Goal: Task Accomplishment & Management: Complete application form

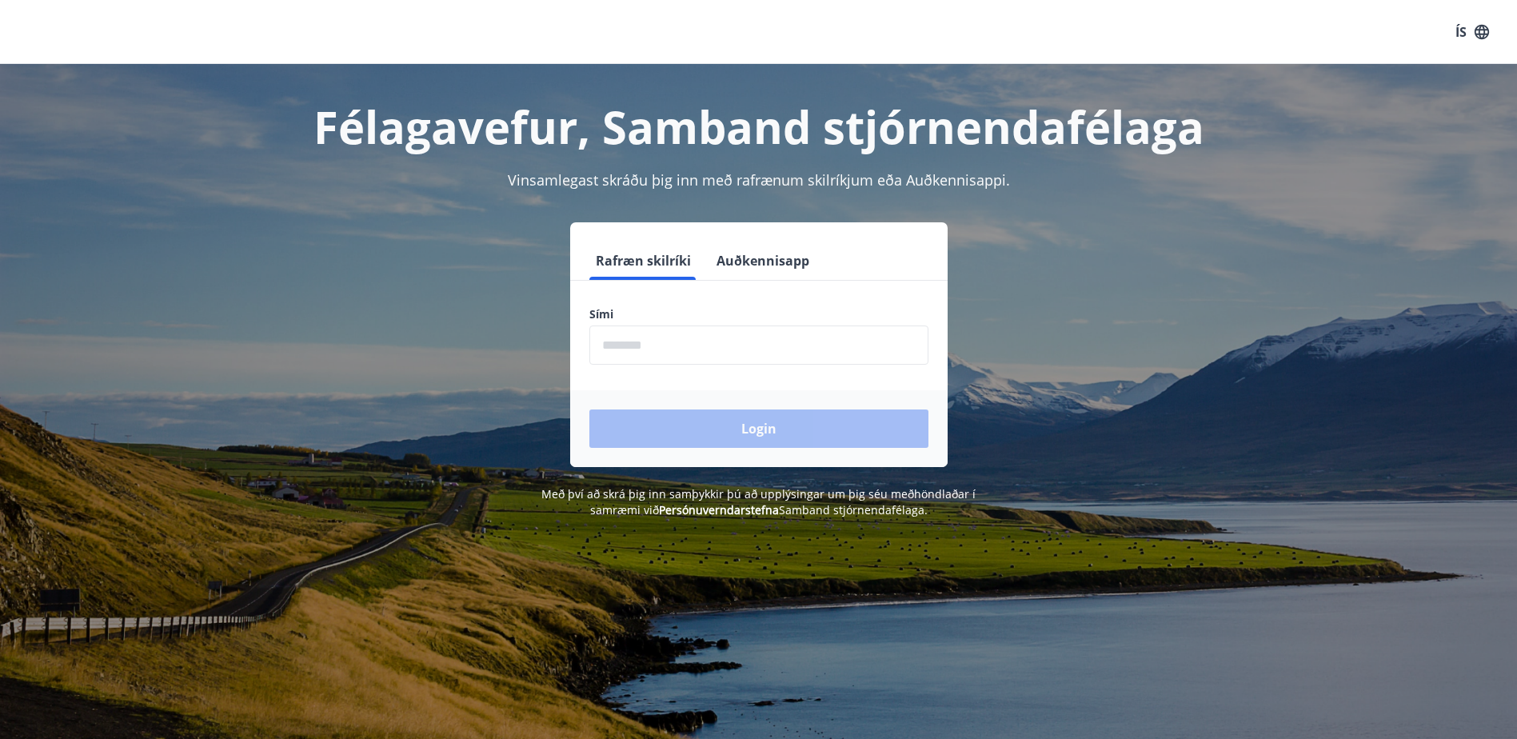
click at [650, 343] on input "phone" at bounding box center [758, 344] width 339 height 39
type input "********"
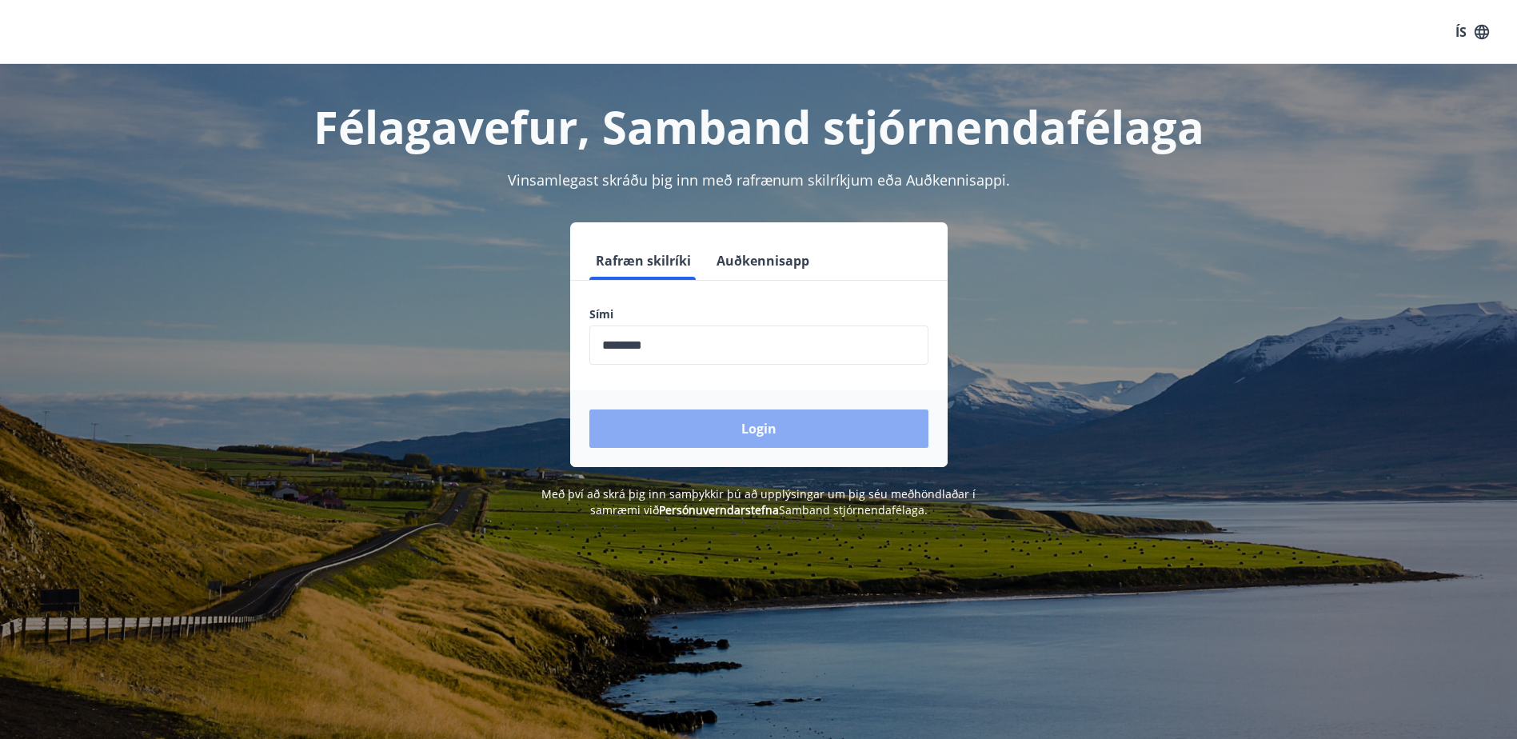
click at [751, 434] on button "Login" at bounding box center [758, 428] width 339 height 38
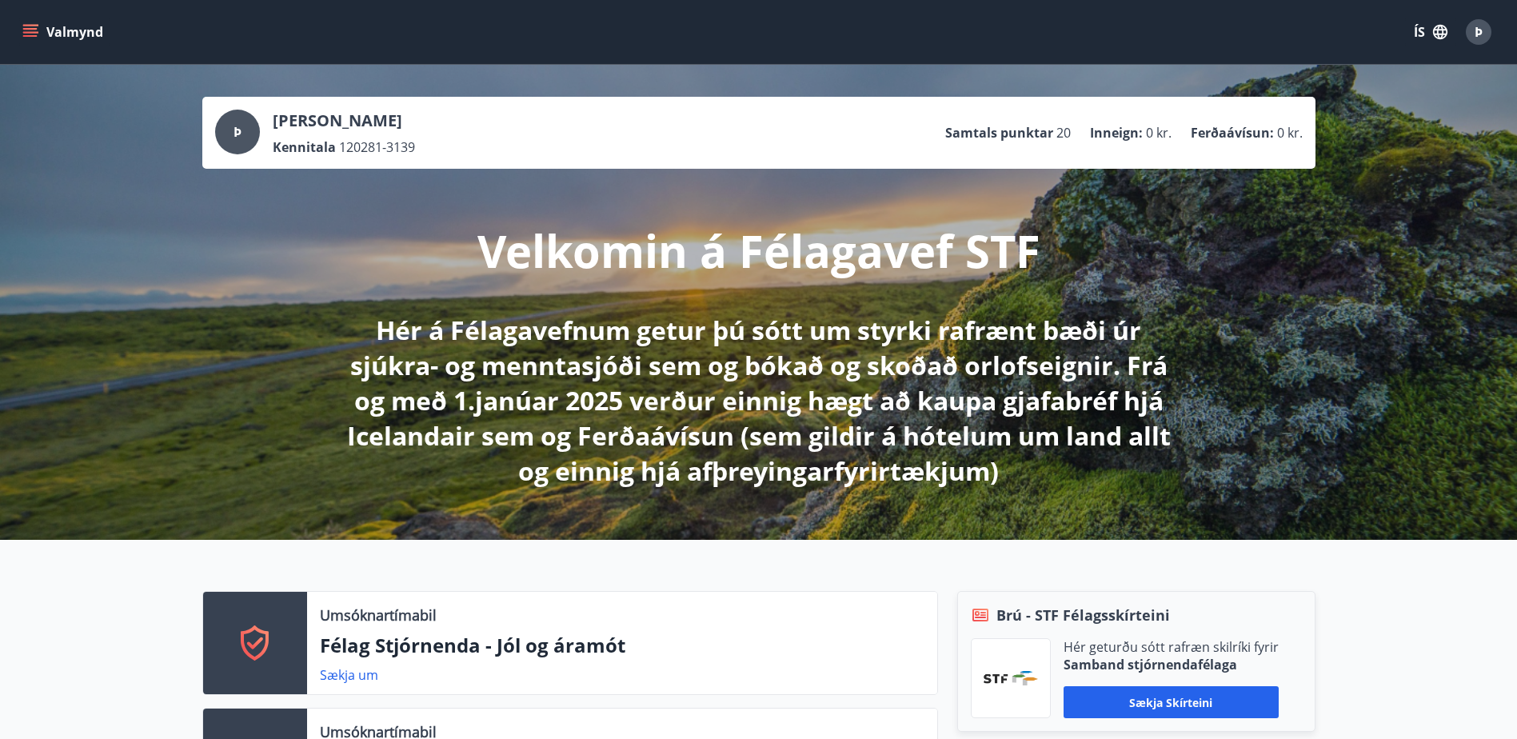
click at [1478, 34] on span "Þ" at bounding box center [1478, 32] width 8 height 18
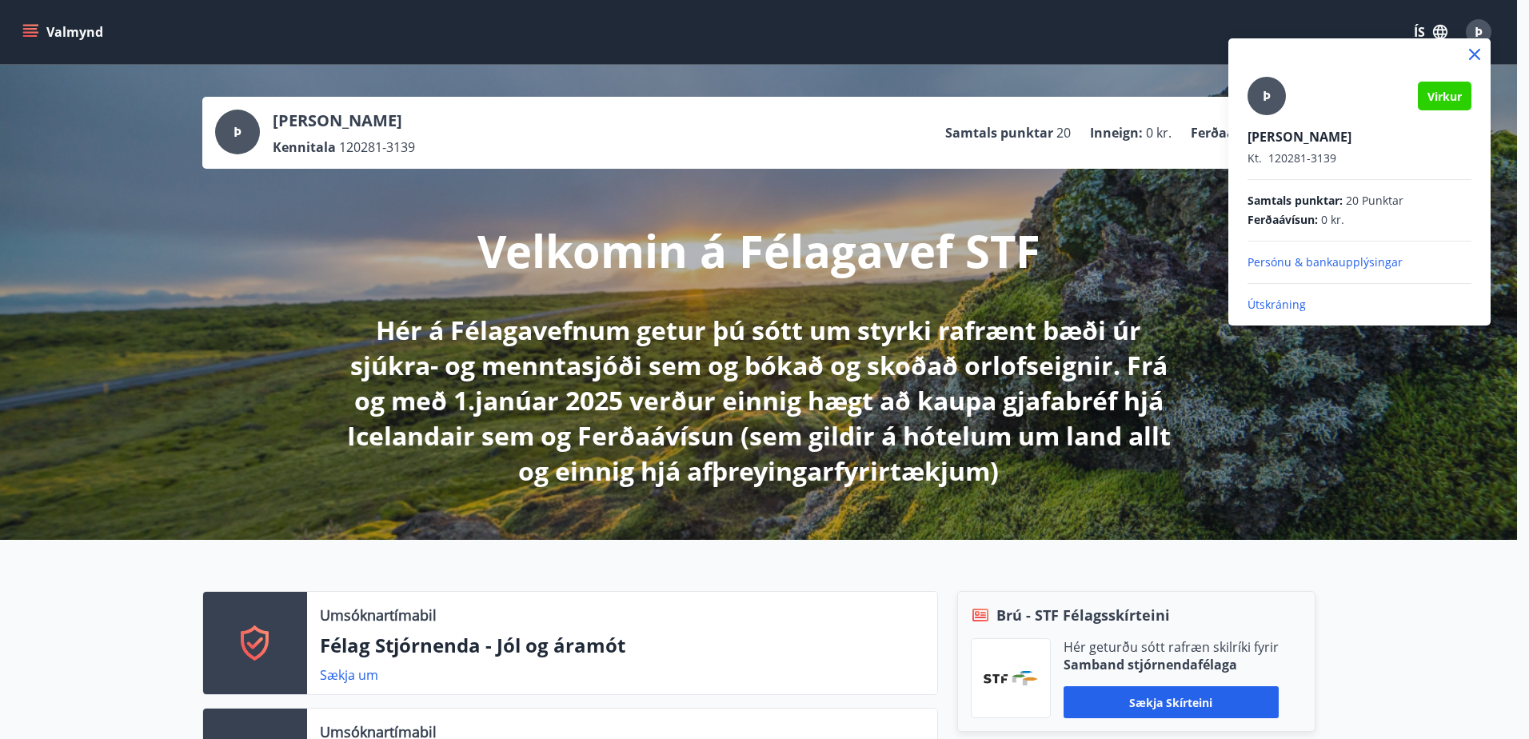
click at [706, 41] on div at bounding box center [764, 369] width 1529 height 739
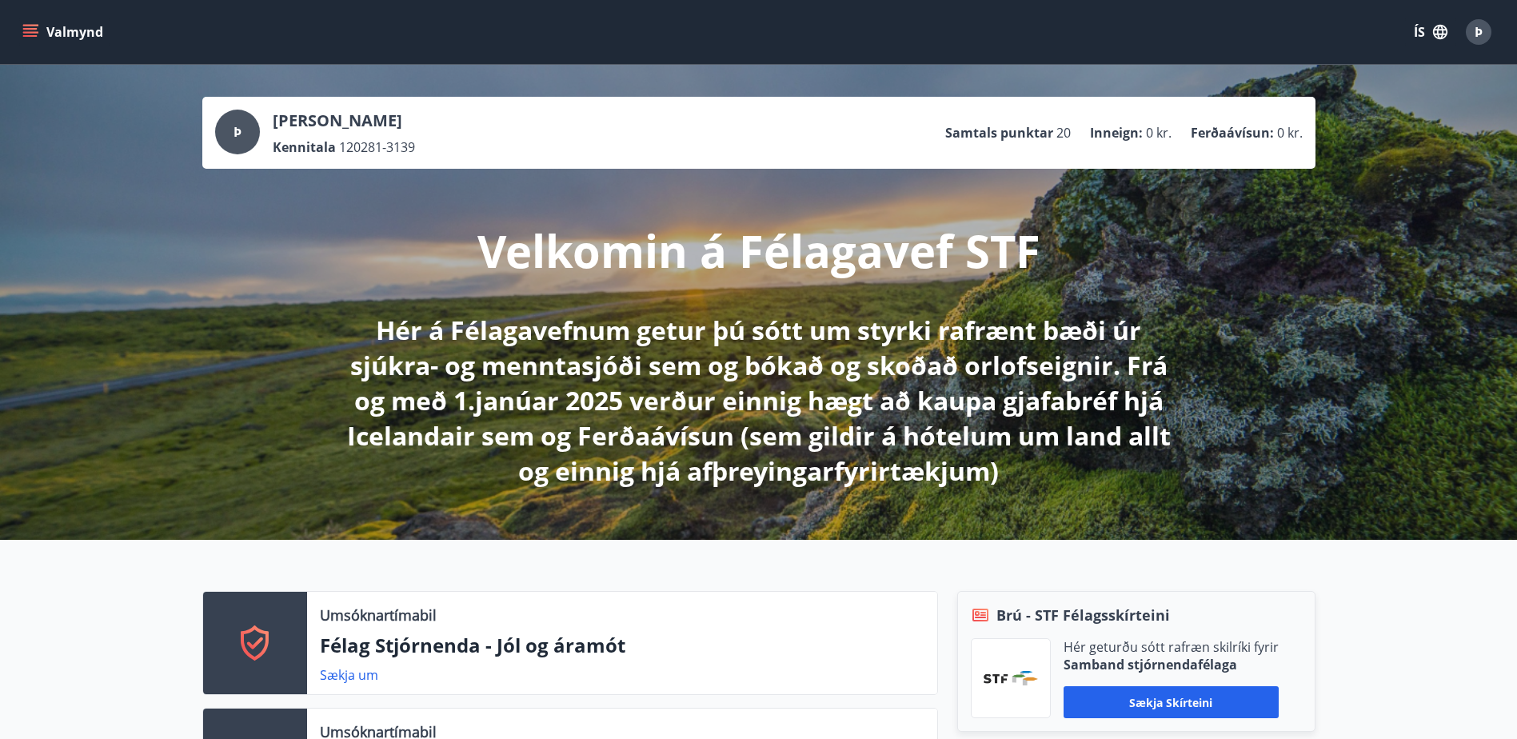
click at [42, 28] on button "Valmynd" at bounding box center [64, 32] width 90 height 29
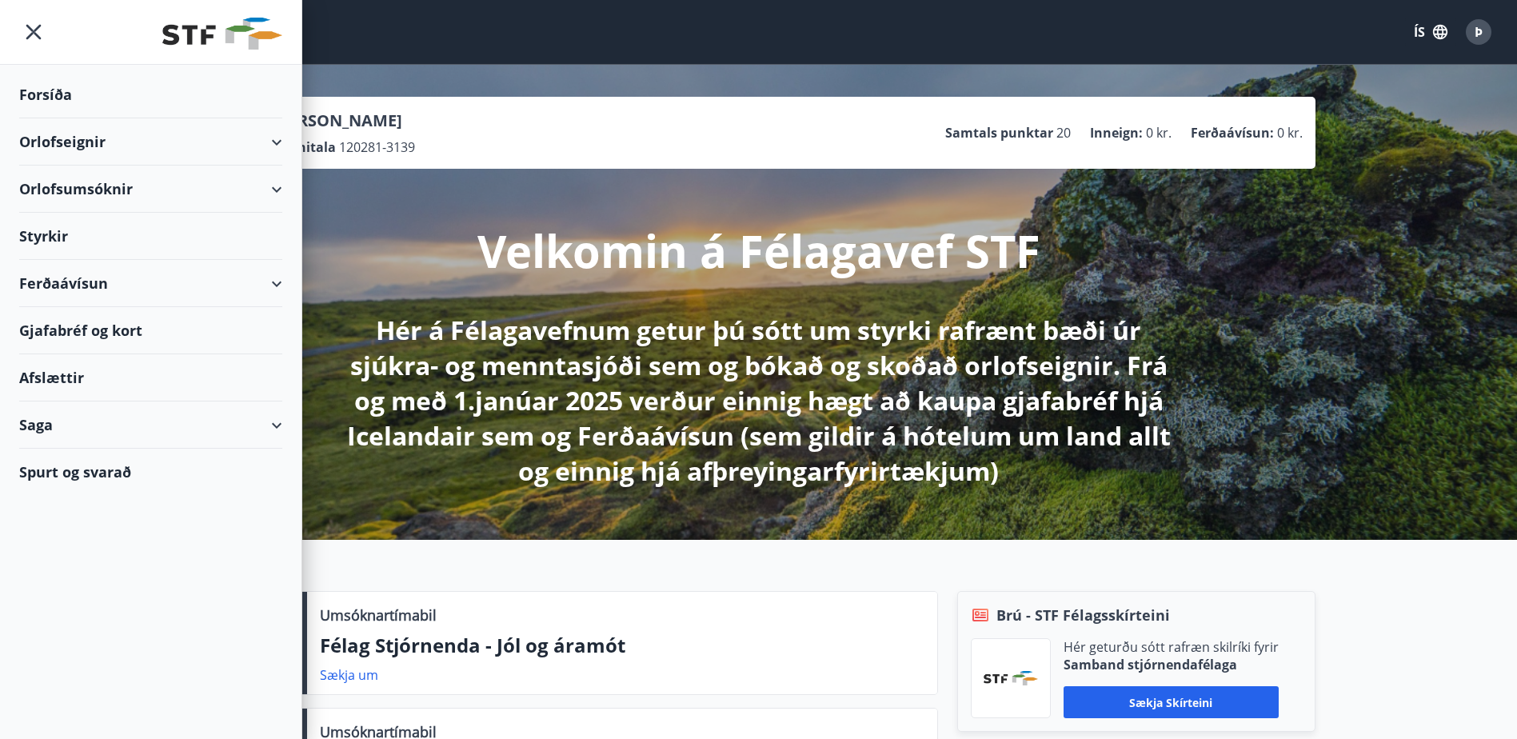
click at [51, 232] on div "Styrkir" at bounding box center [150, 236] width 263 height 47
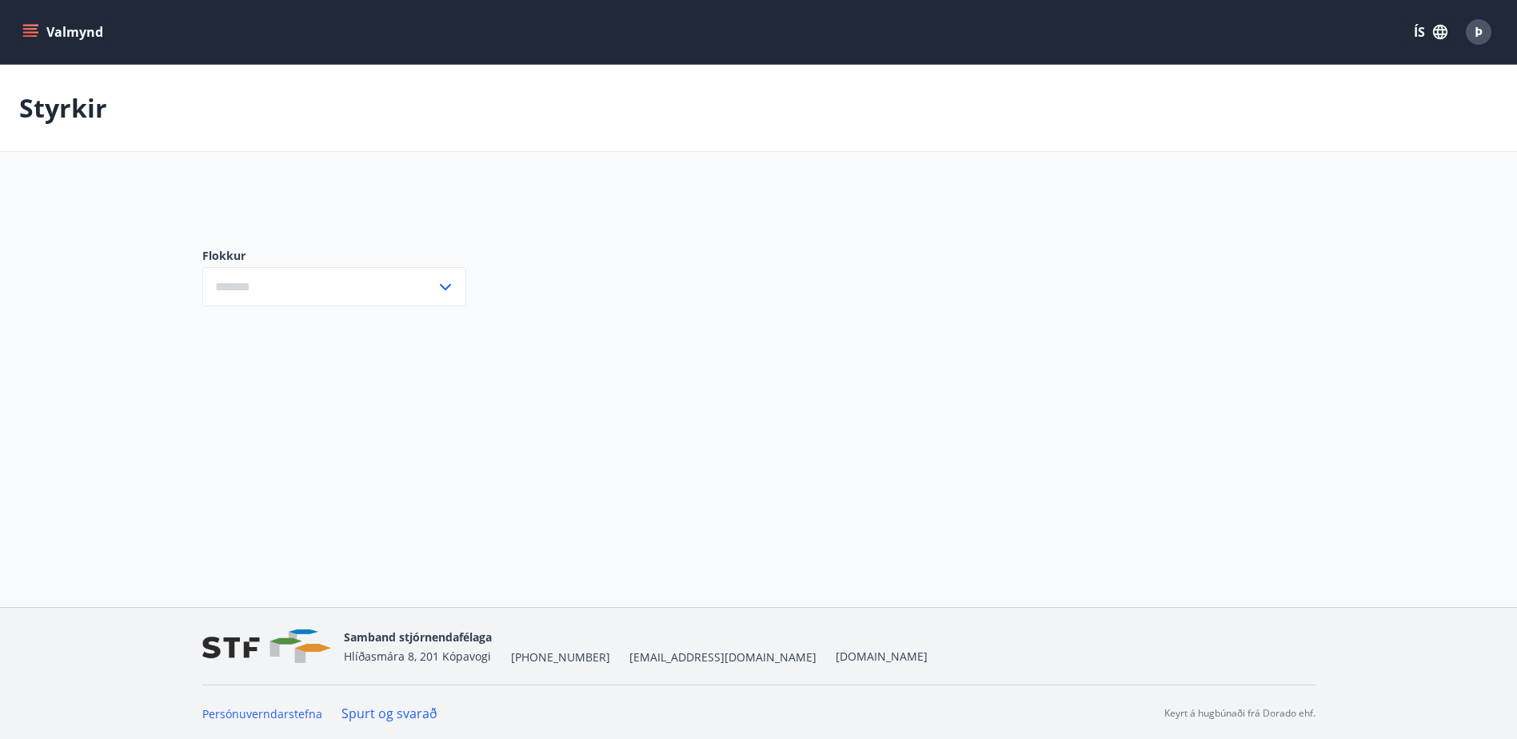
type input "***"
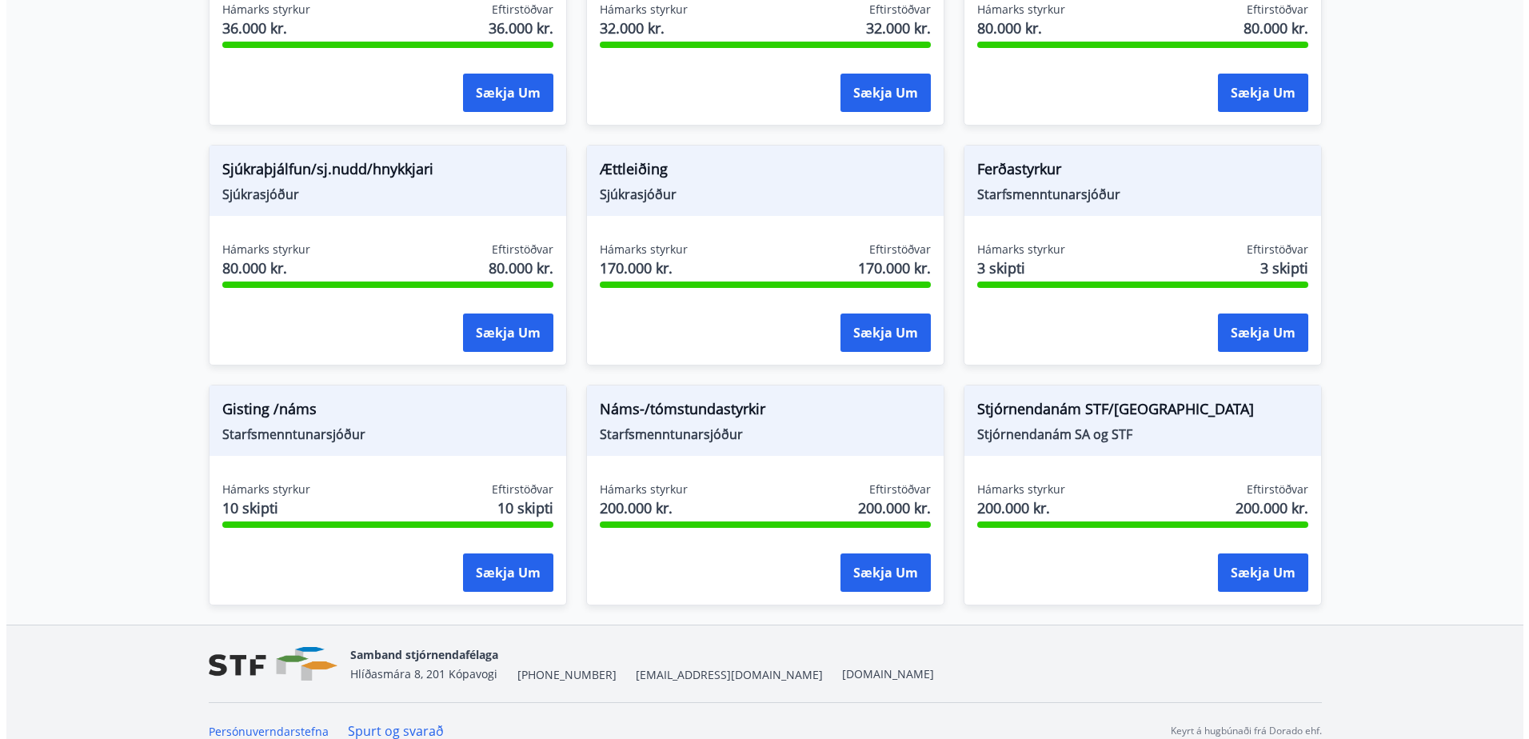
scroll to position [1257, 0]
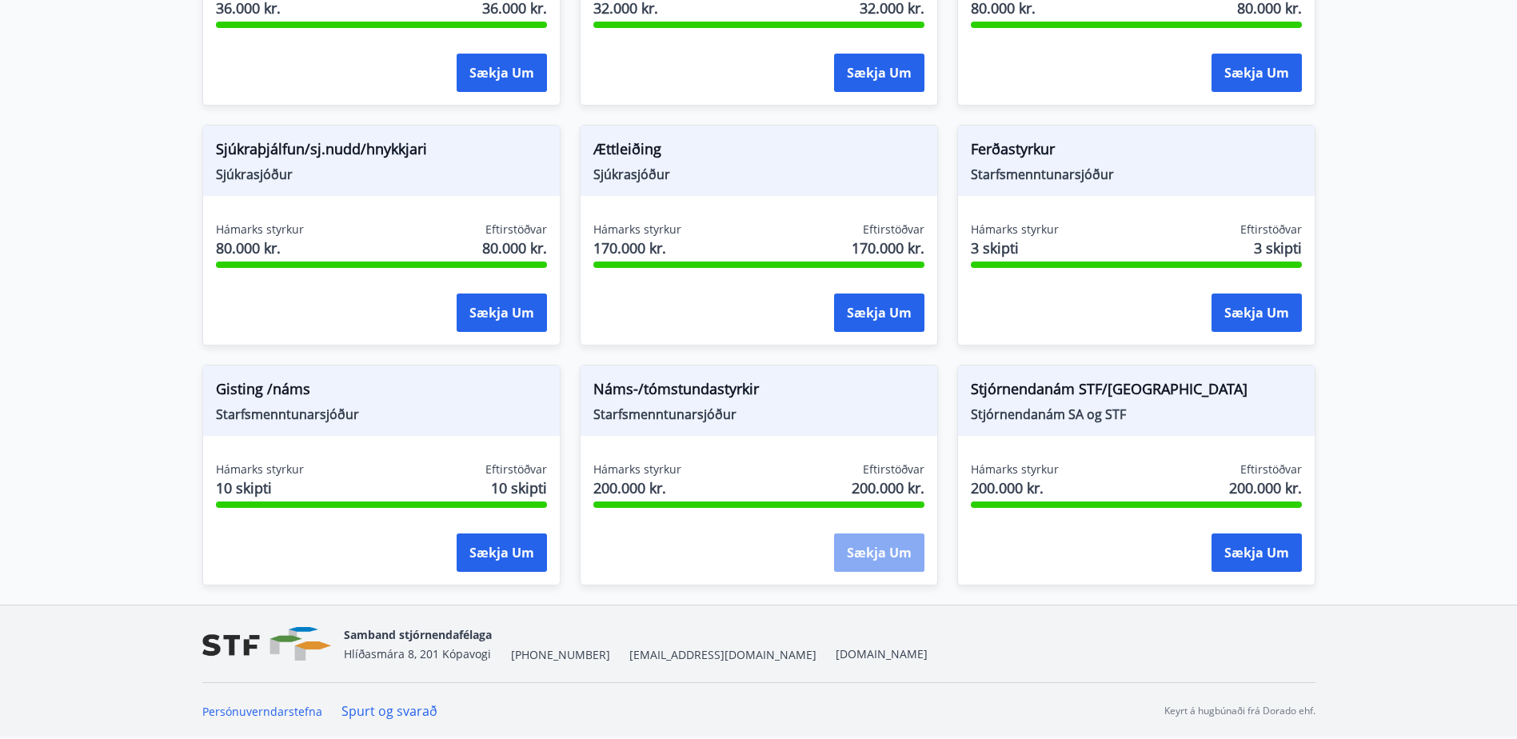
click at [871, 558] on button "Sækja um" at bounding box center [879, 552] width 90 height 38
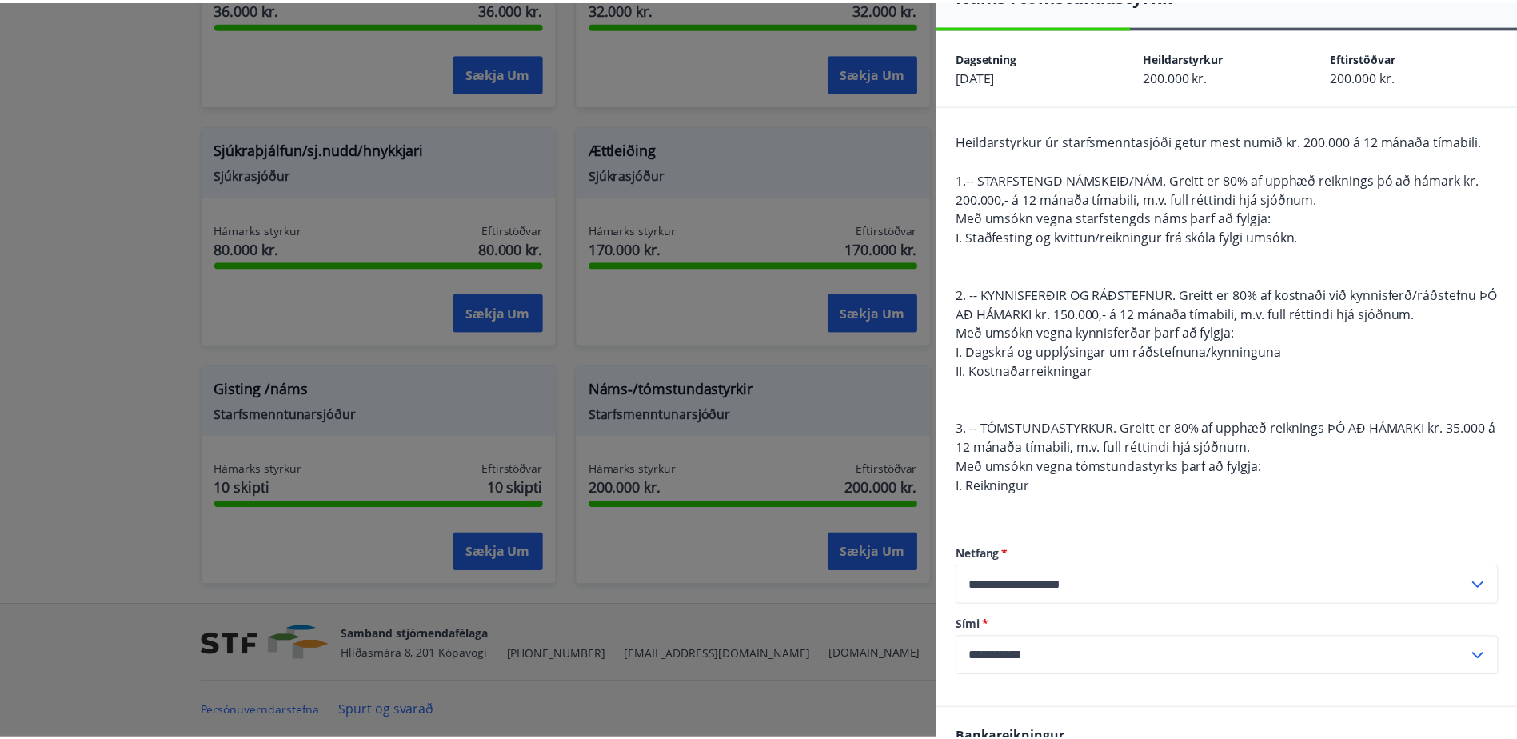
scroll to position [0, 0]
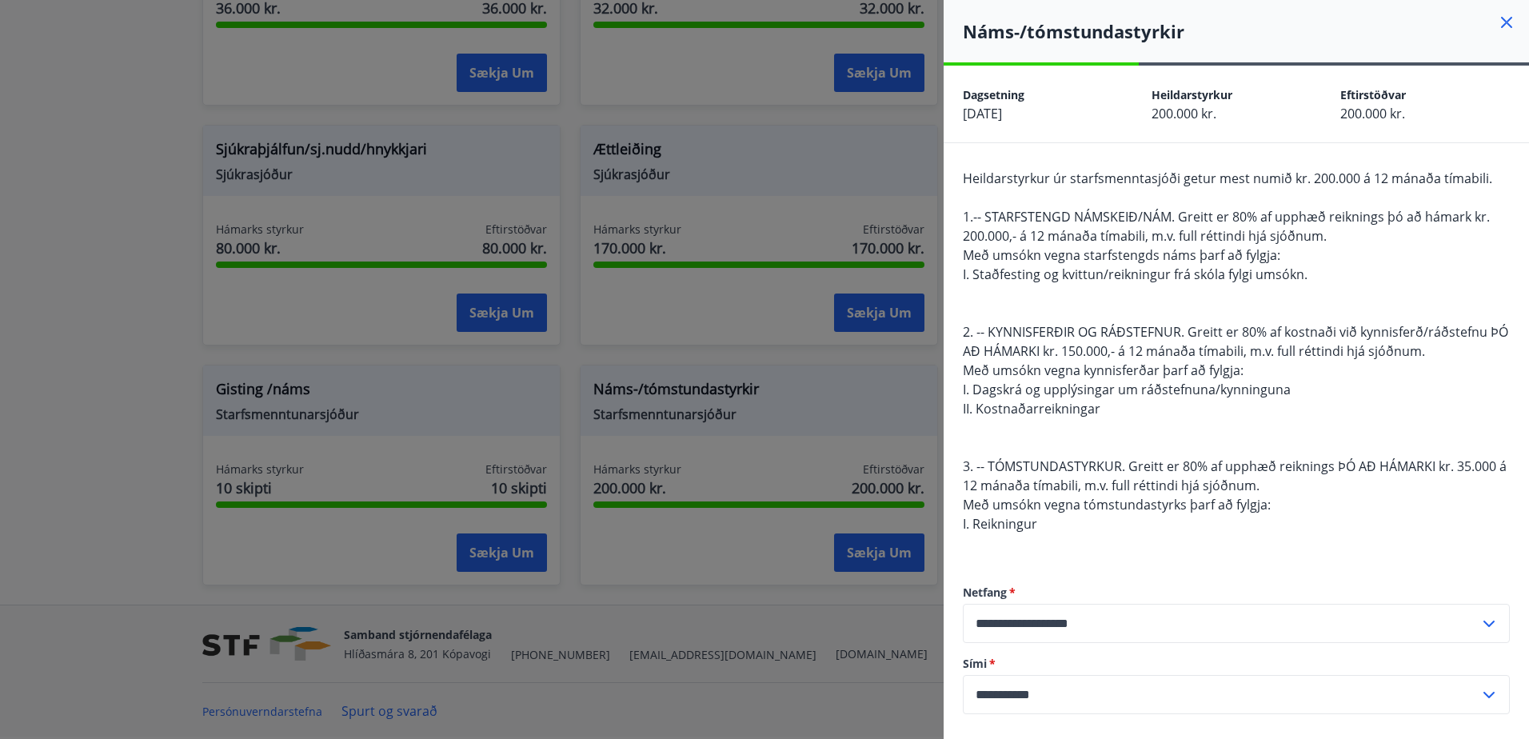
click at [1497, 18] on icon at bounding box center [1506, 22] width 19 height 19
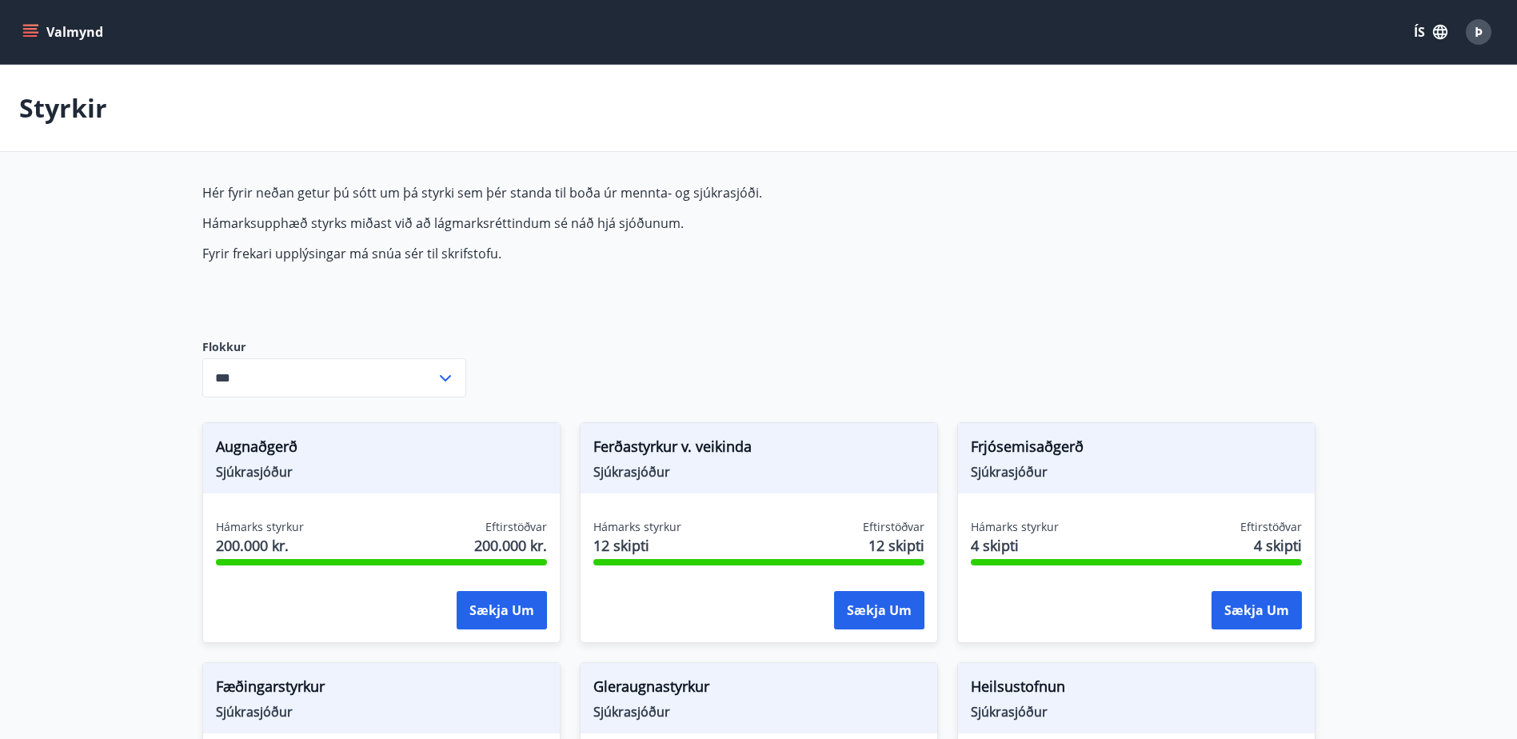
click at [30, 32] on icon "menu" at bounding box center [32, 32] width 18 height 2
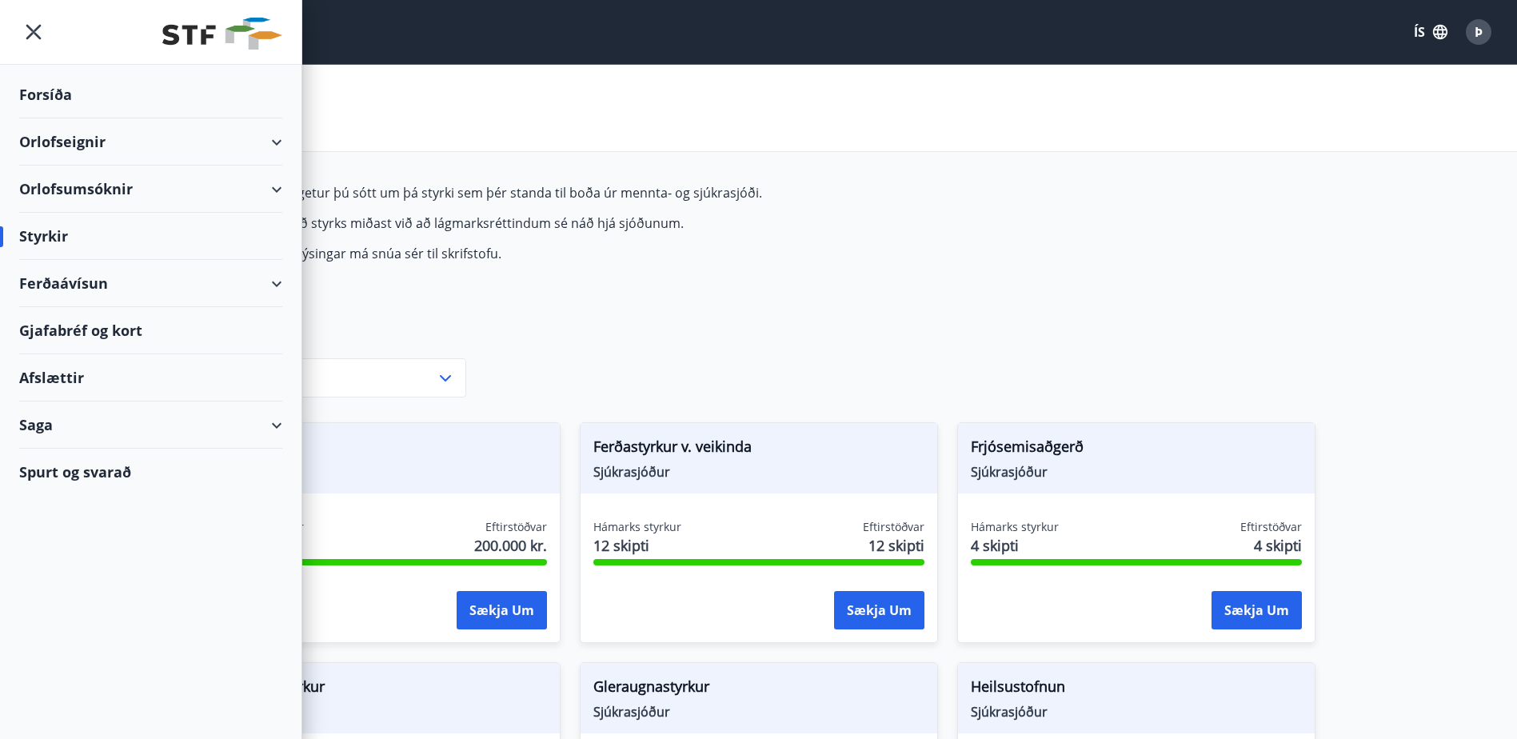
click at [274, 421] on div "Saga" at bounding box center [150, 424] width 263 height 47
click at [70, 527] on div "Umsóknir" at bounding box center [150, 533] width 237 height 34
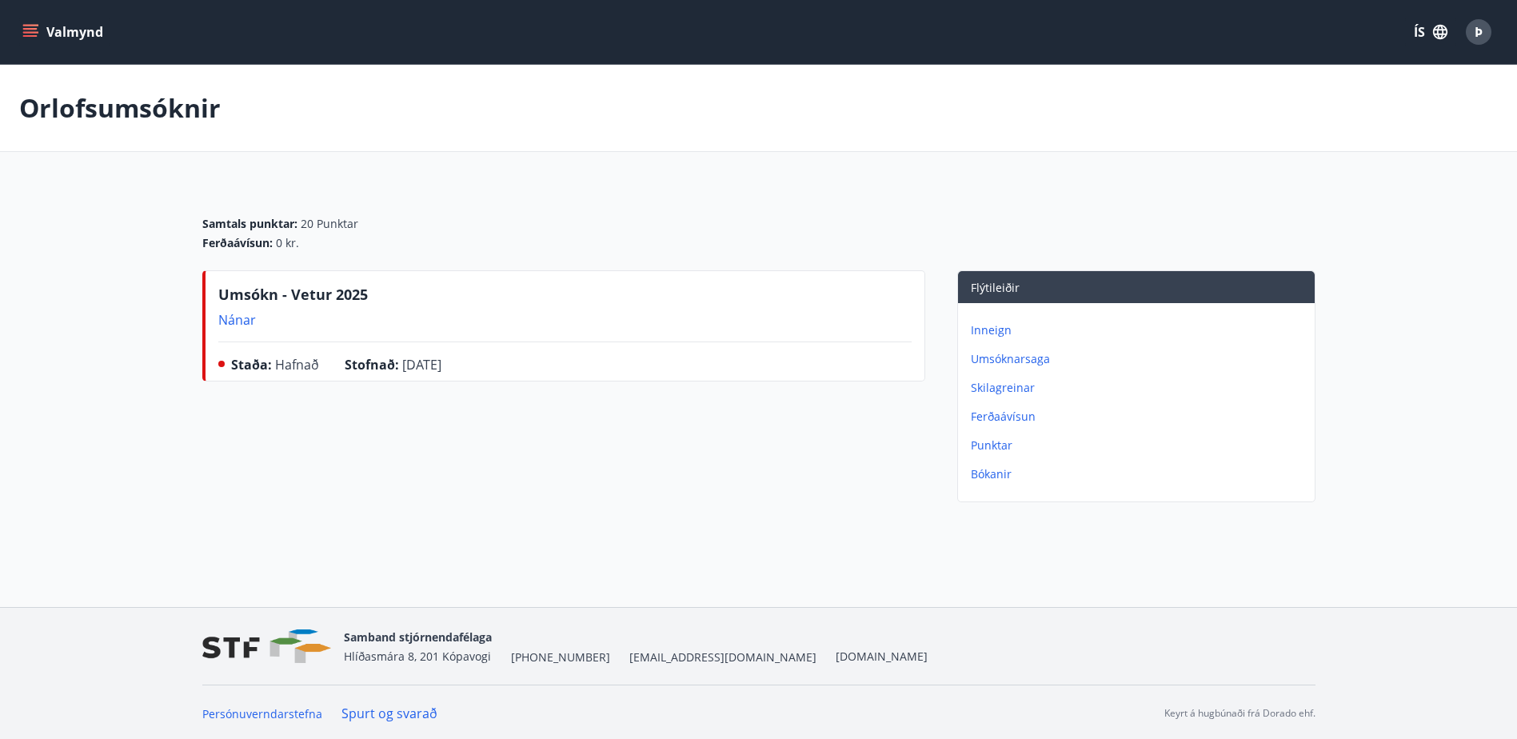
click at [232, 323] on p "Nánar" at bounding box center [293, 320] width 150 height 18
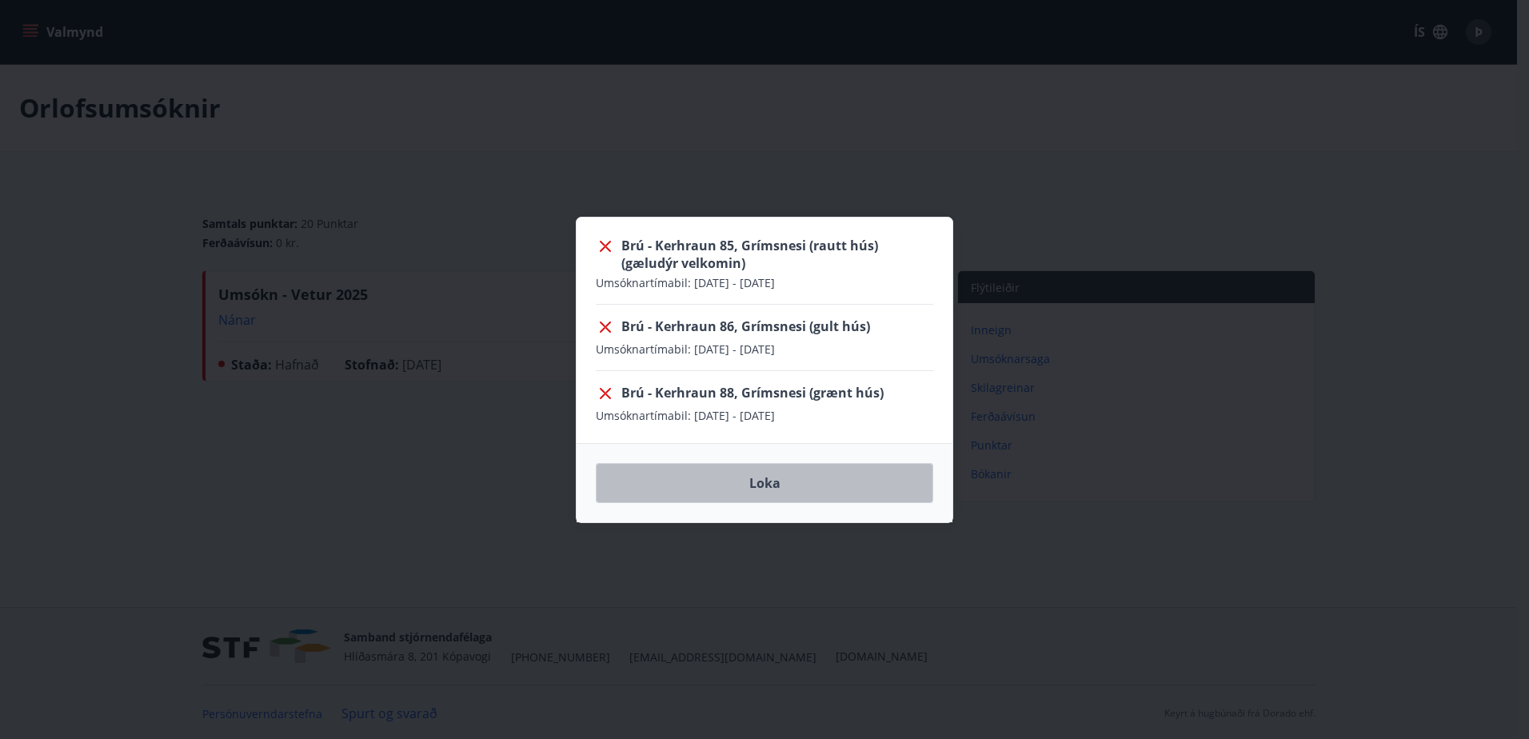
click at [780, 482] on button "Loka" at bounding box center [764, 483] width 337 height 40
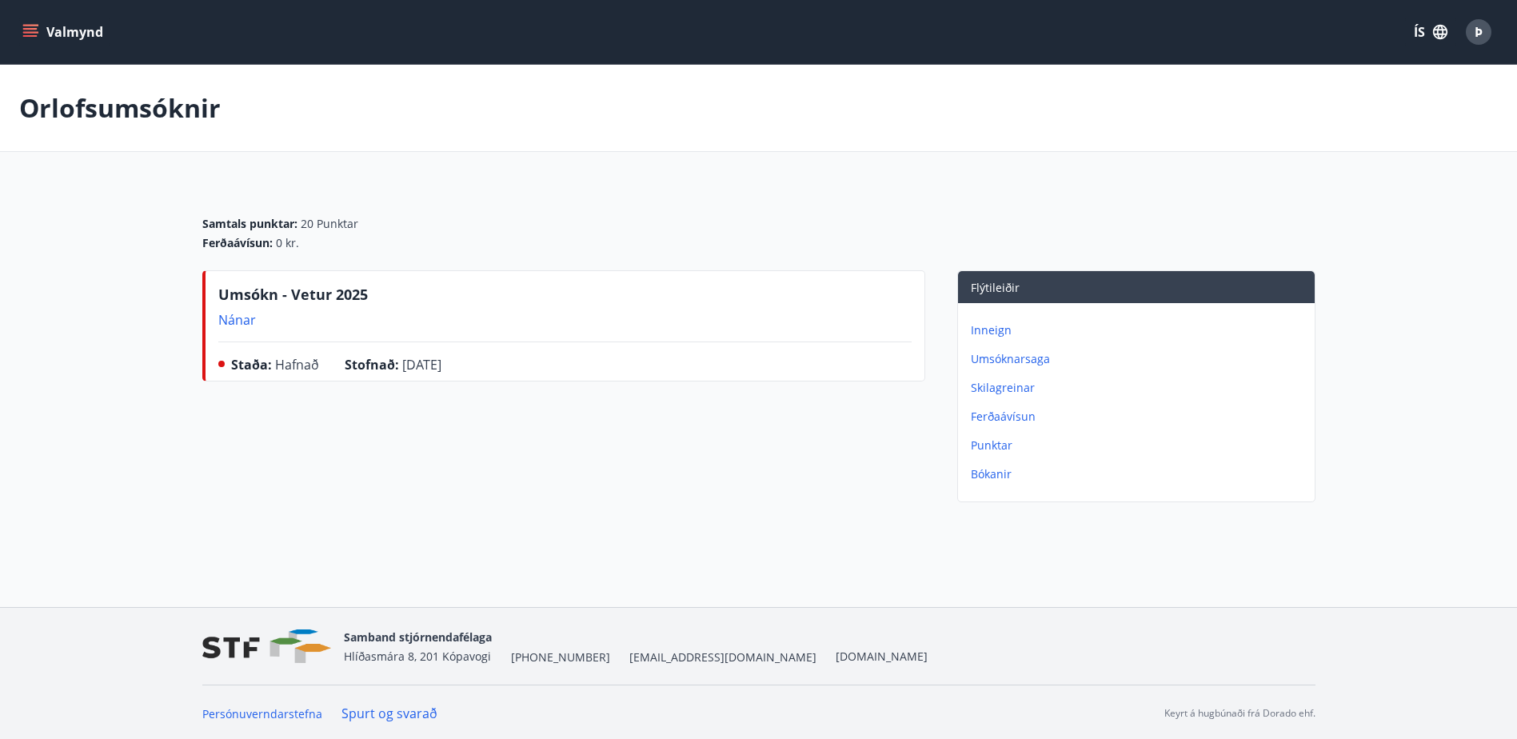
click at [1015, 361] on p "Umsóknarsaga" at bounding box center [1139, 359] width 337 height 16
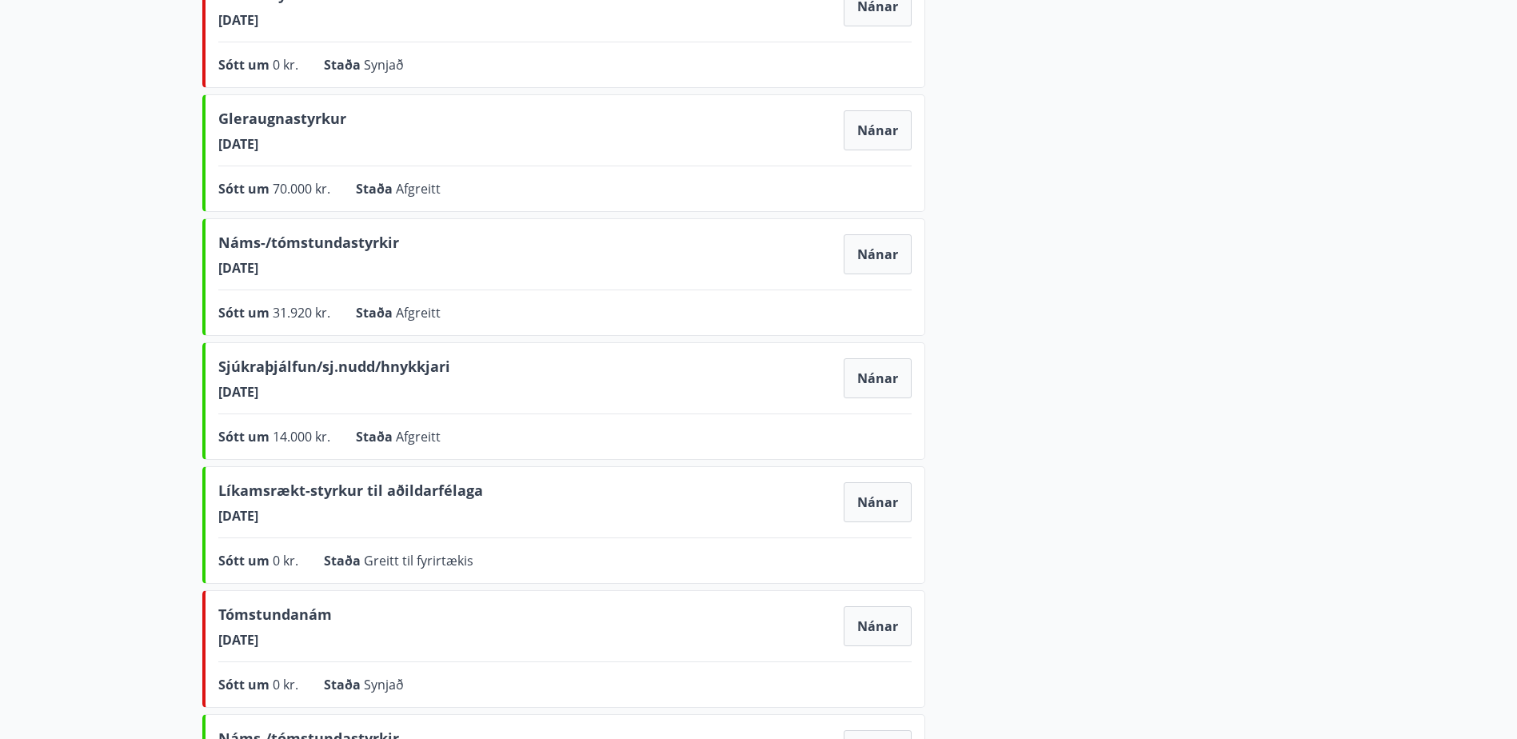
scroll to position [937, 0]
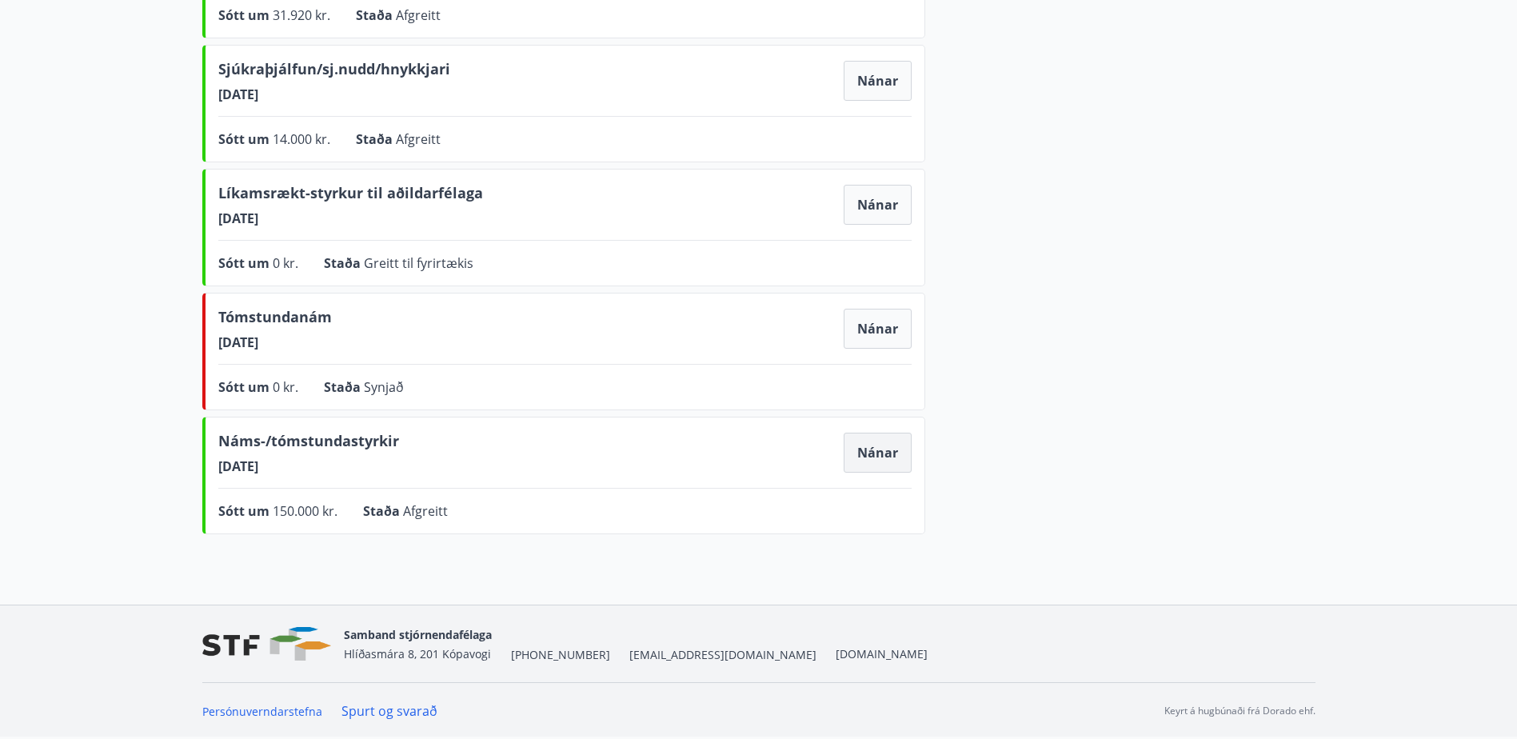
click at [872, 451] on button "Nánar" at bounding box center [877, 453] width 68 height 40
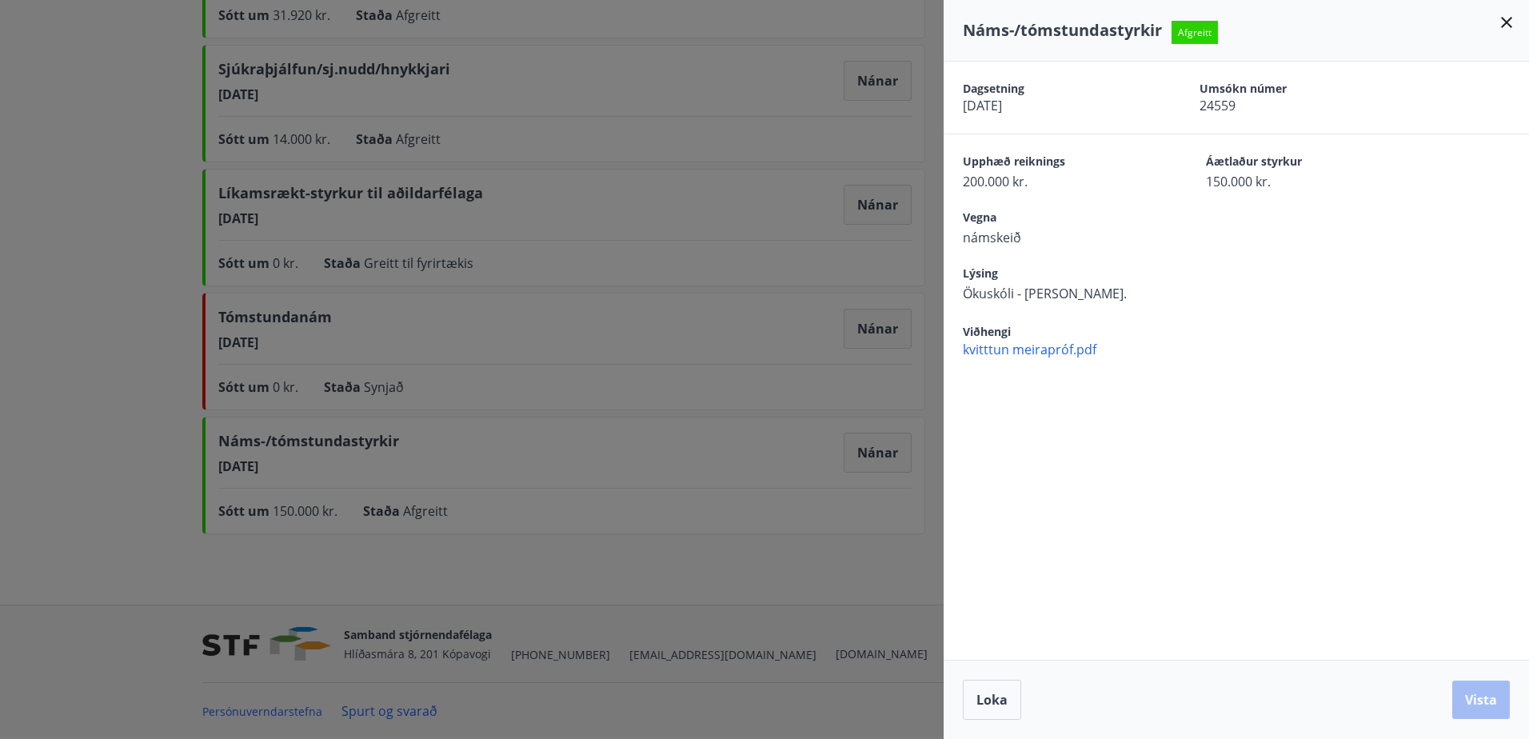
click at [1502, 21] on icon at bounding box center [1506, 22] width 19 height 19
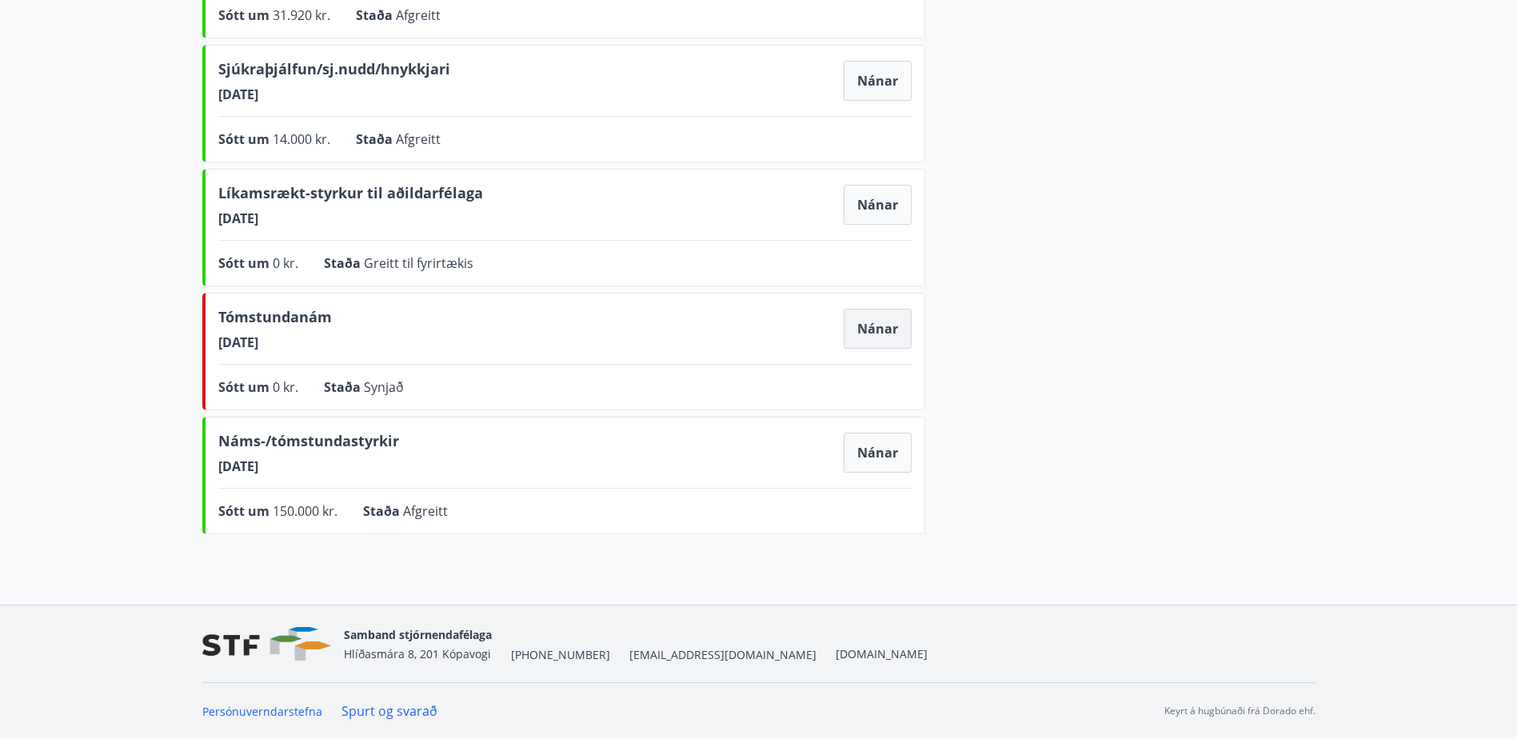
click at [873, 327] on button "Nánar" at bounding box center [877, 329] width 68 height 40
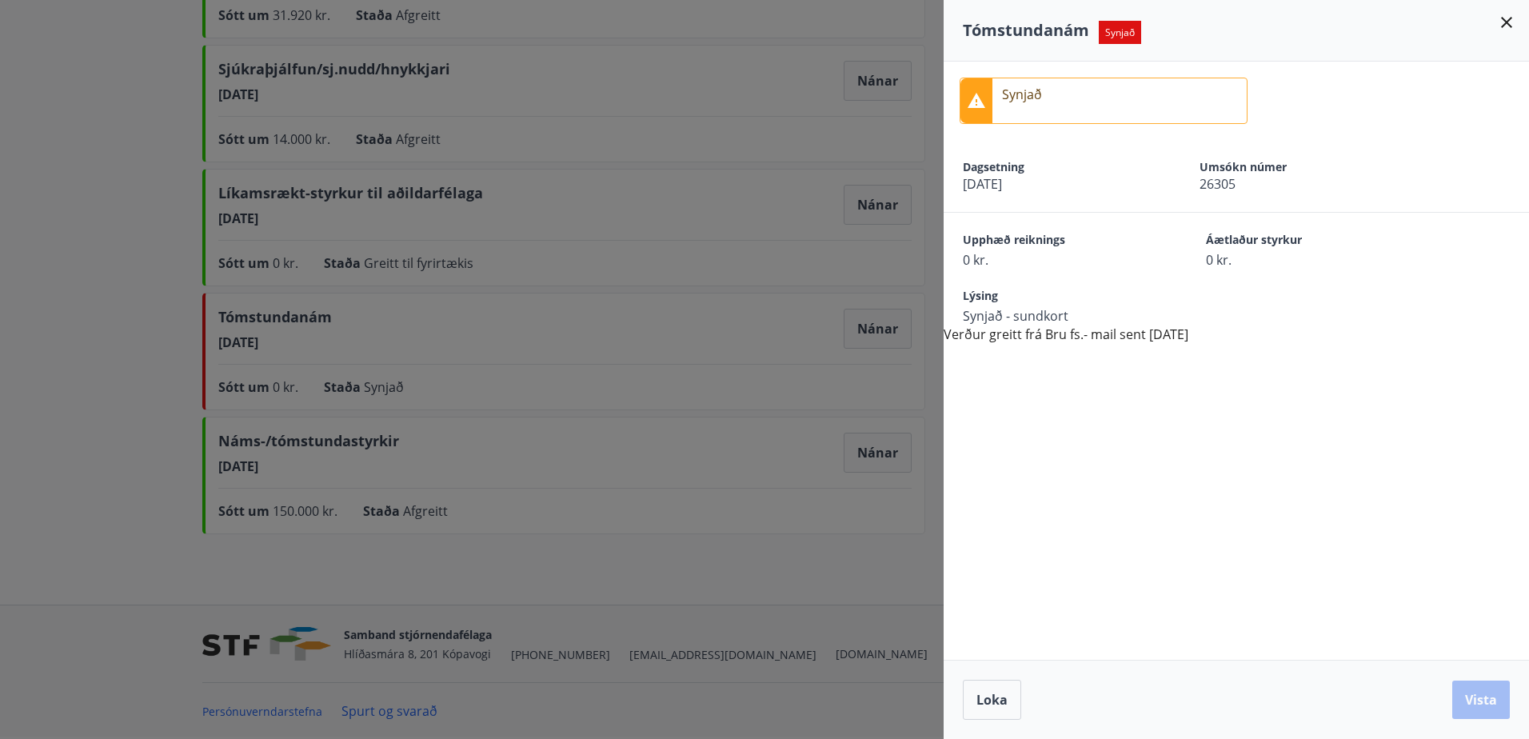
click at [1506, 21] on icon at bounding box center [1506, 22] width 11 height 11
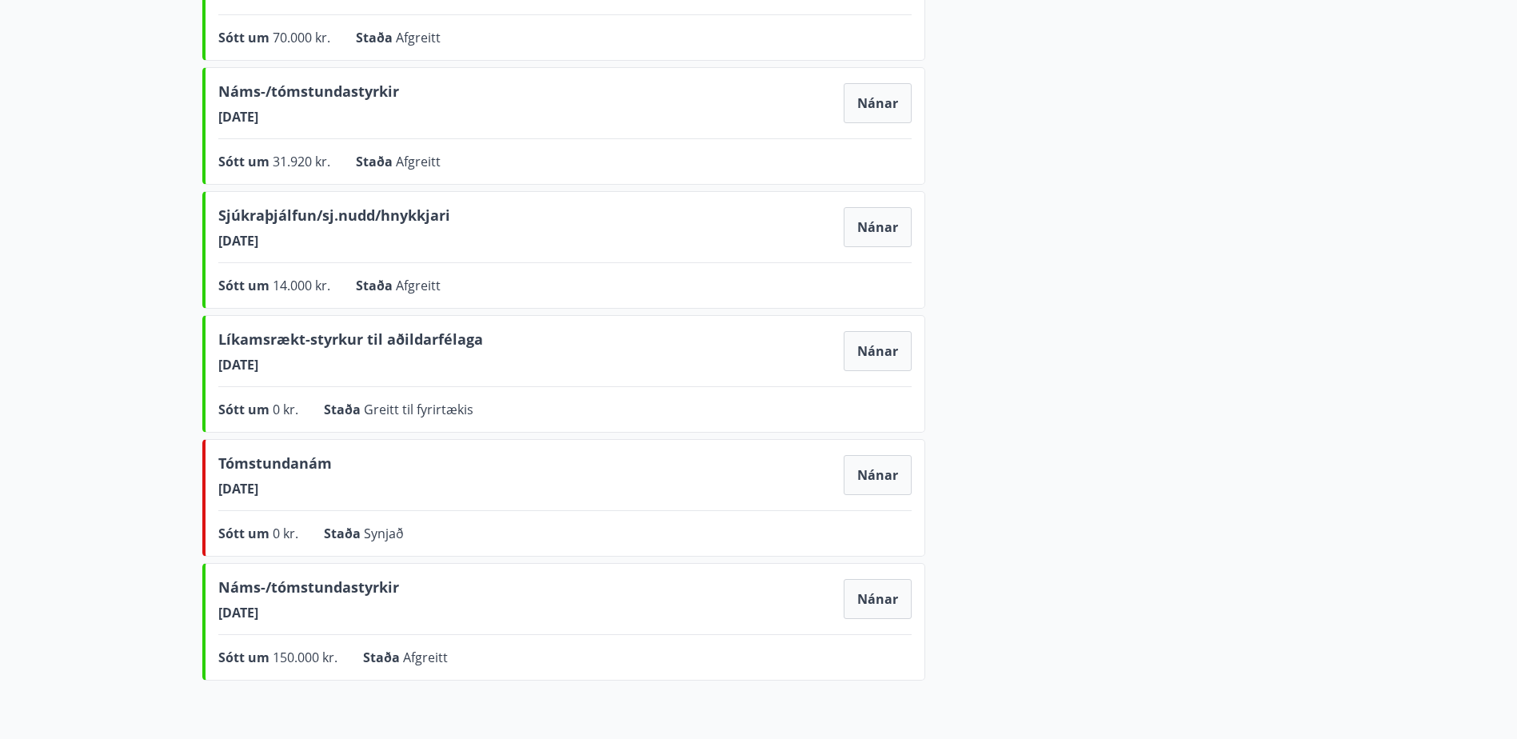
scroll to position [777, 0]
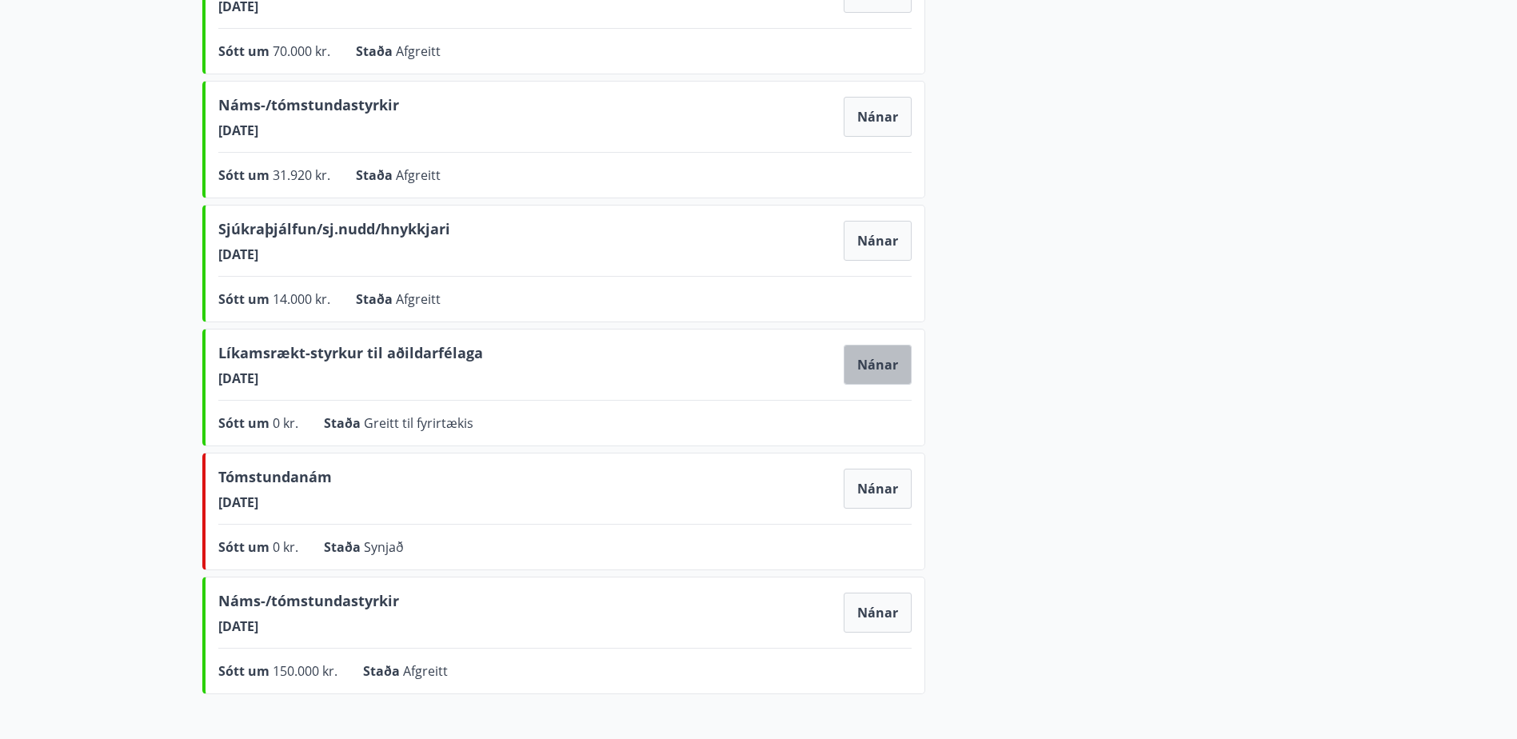
click at [885, 361] on button "Nánar" at bounding box center [877, 365] width 68 height 40
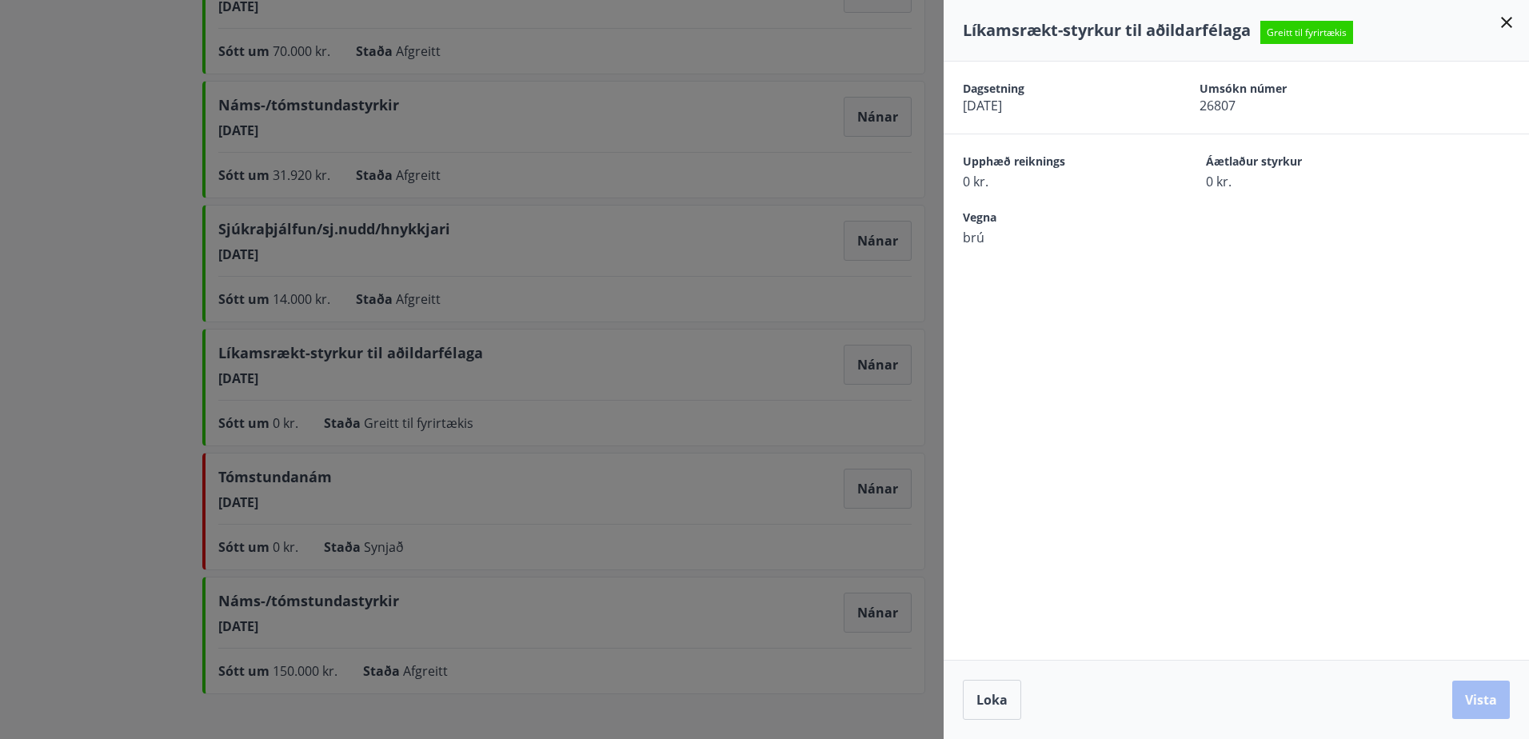
click at [1502, 17] on icon at bounding box center [1506, 22] width 19 height 19
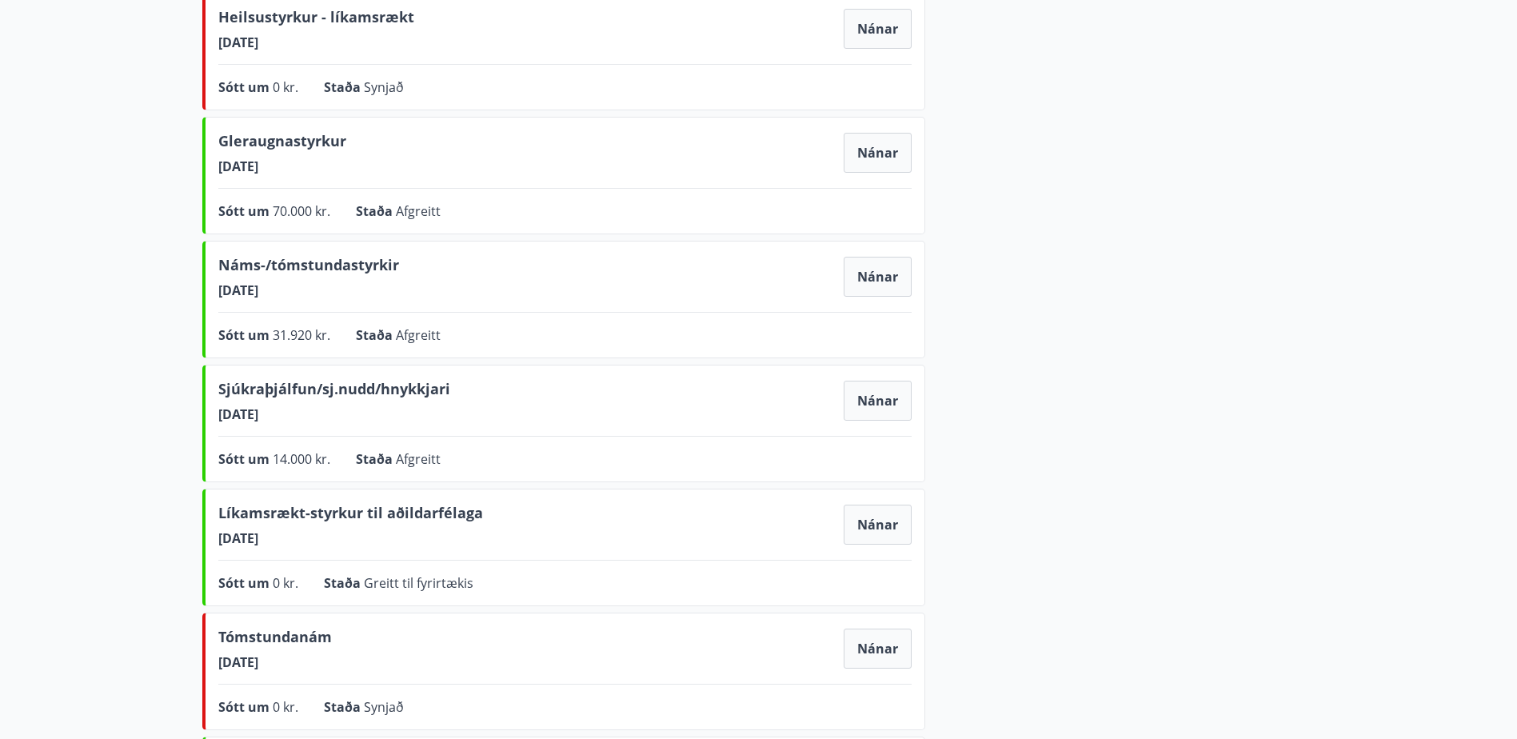
scroll to position [537, 0]
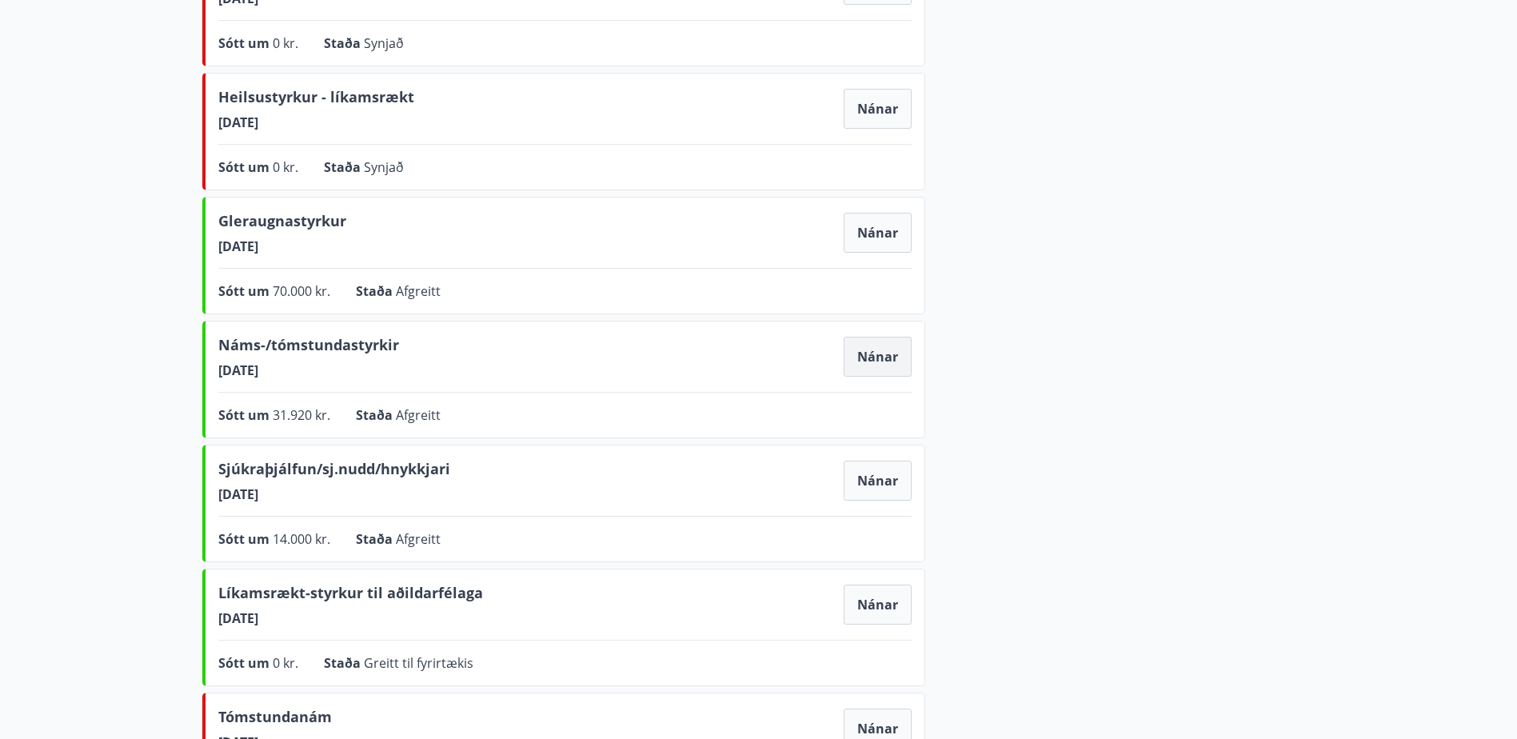
click at [878, 361] on button "Nánar" at bounding box center [877, 357] width 68 height 40
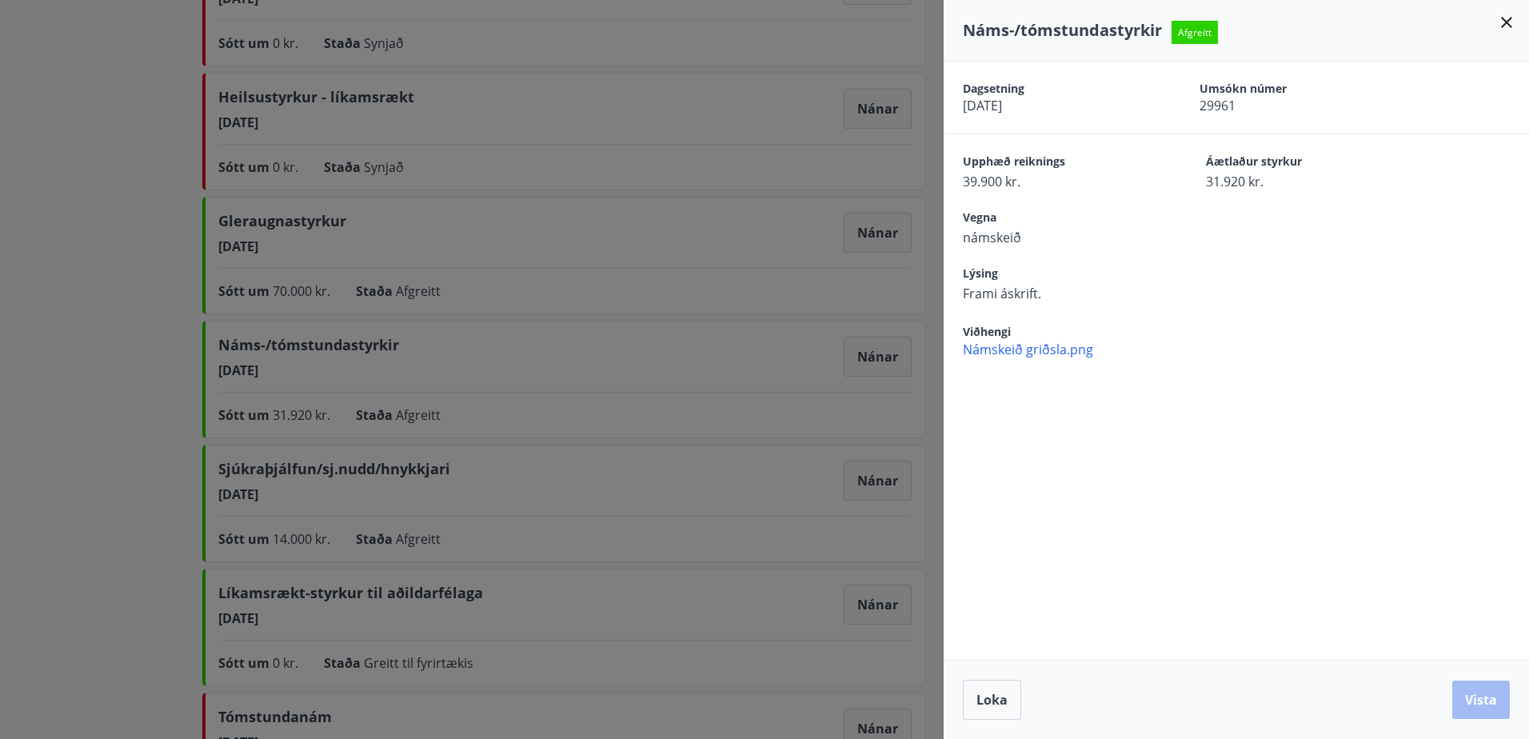
click at [1506, 25] on icon at bounding box center [1506, 22] width 19 height 19
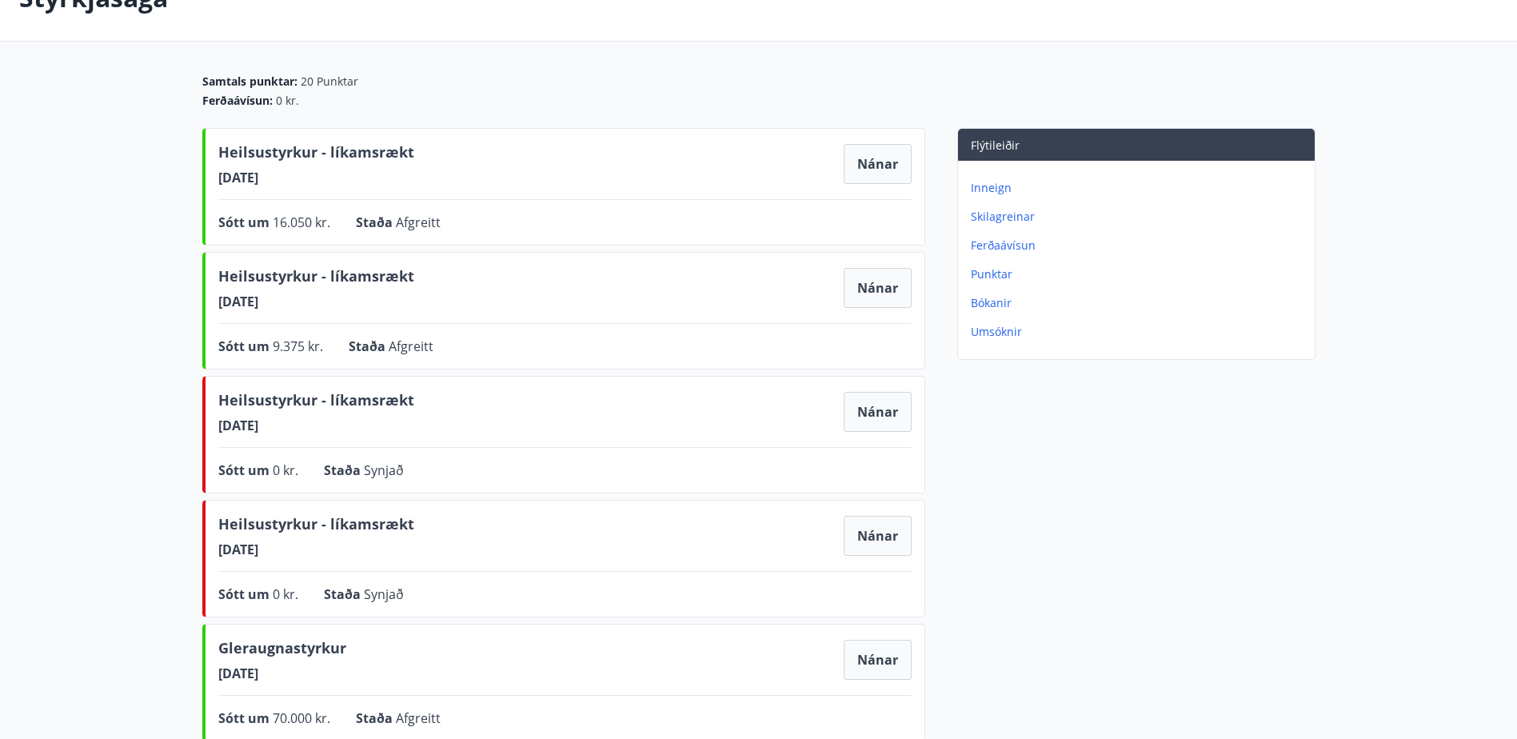
scroll to position [0, 0]
